Goal: Task Accomplishment & Management: Complete application form

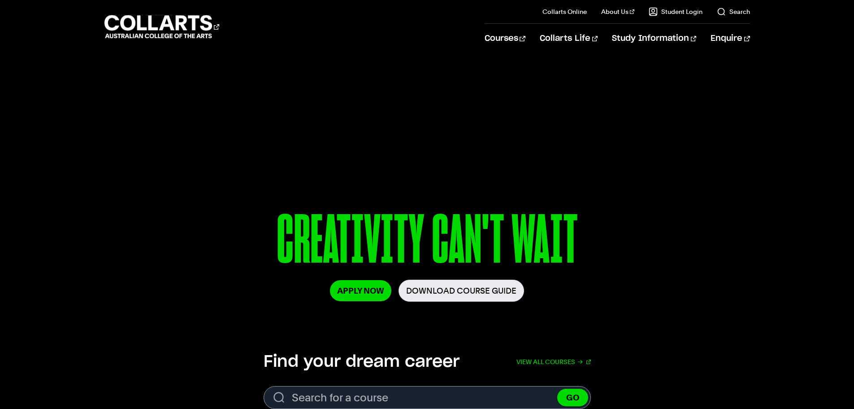
click at [752, 44] on div "Courses Collarts Online Study 100% online About Us History & Values Strategic P…" at bounding box center [427, 26] width 791 height 53
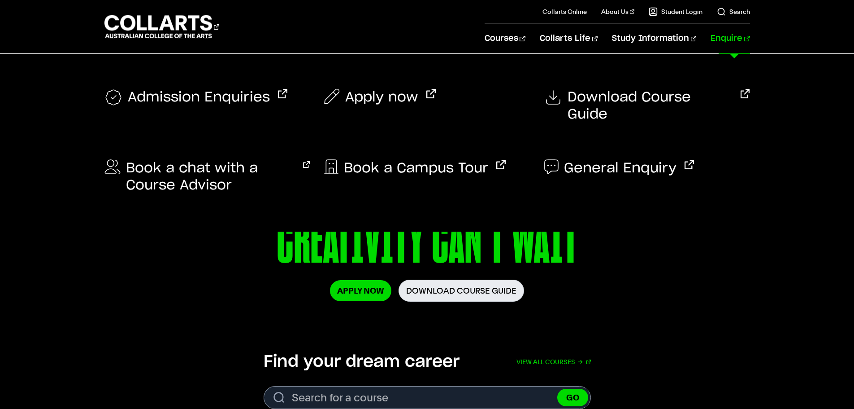
click at [745, 39] on link "Enquire" at bounding box center [730, 39] width 39 height 30
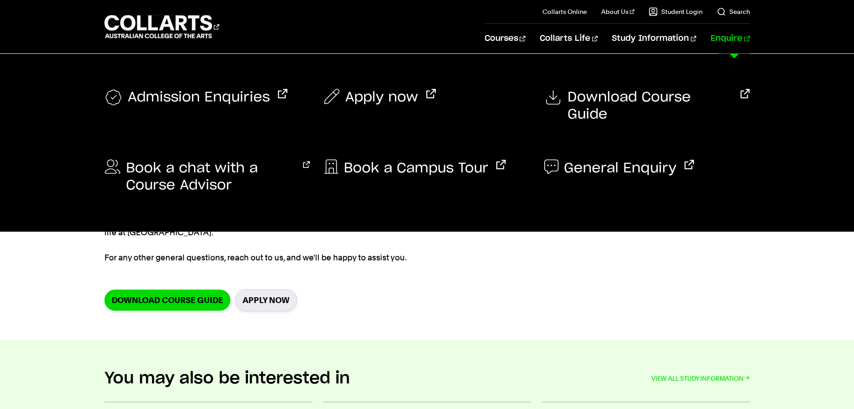
scroll to position [90, 0]
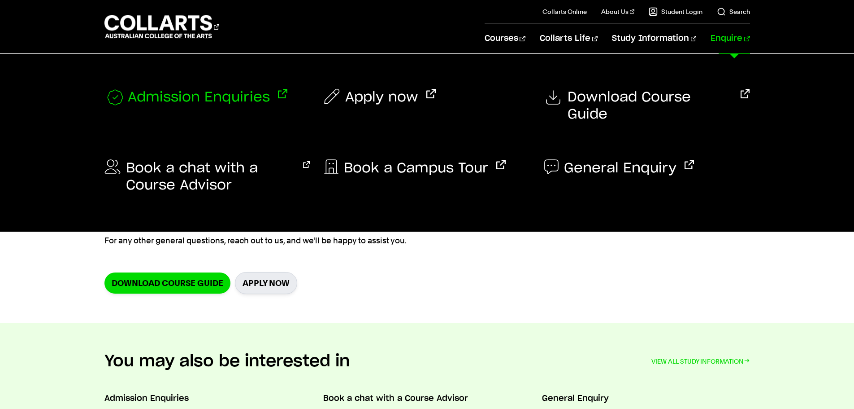
click at [238, 99] on span "Admission Enquiries" at bounding box center [199, 98] width 142 height 18
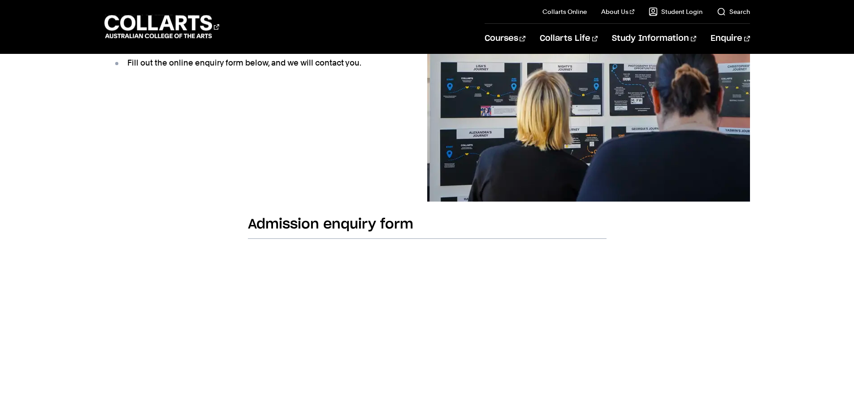
scroll to position [45, 0]
